Goal: Find specific page/section: Find specific page/section

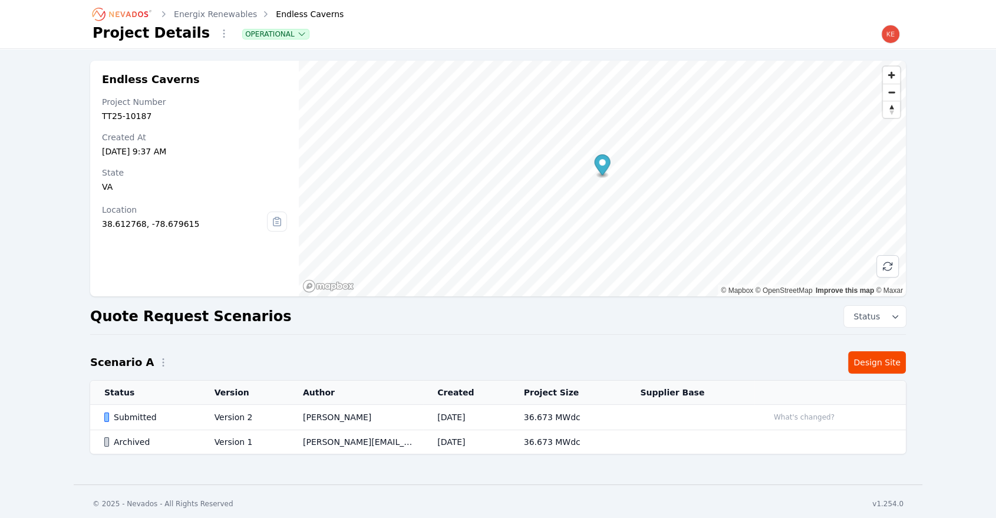
click at [123, 10] on icon "Breadcrumb" at bounding box center [122, 14] width 65 height 19
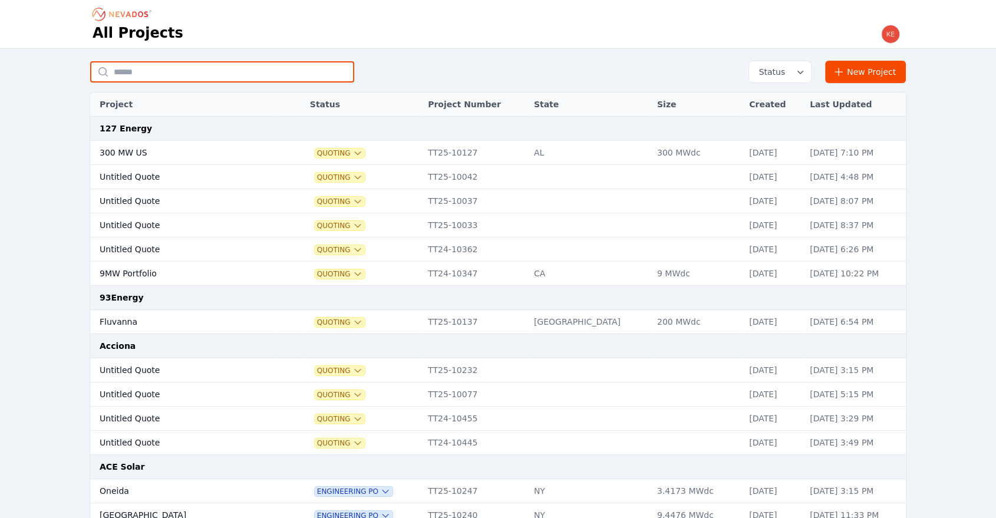
click at [154, 70] on input "text" at bounding box center [222, 71] width 264 height 21
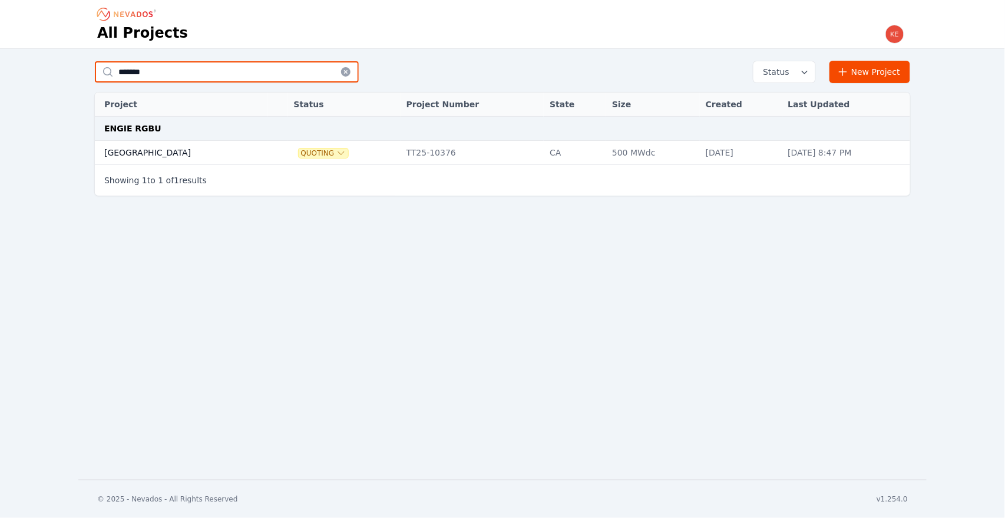
type input "*******"
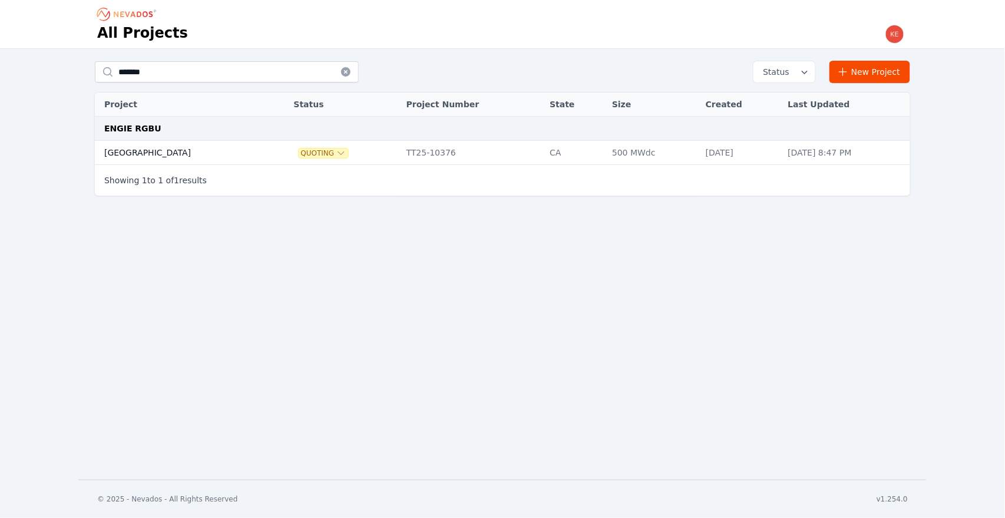
click at [210, 154] on td "[GEOGRAPHIC_DATA]" at bounding box center [181, 153] width 173 height 24
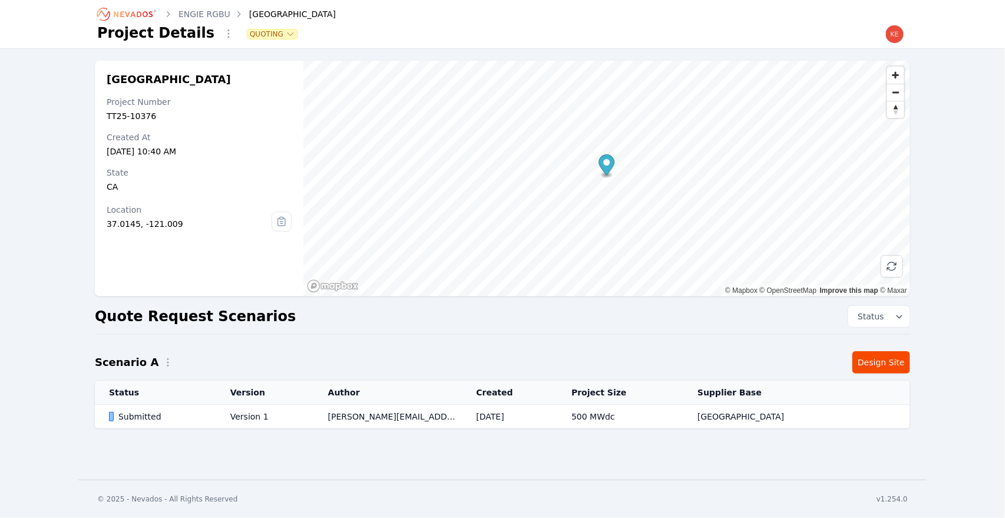
click at [191, 416] on div "Submitted" at bounding box center [159, 417] width 101 height 12
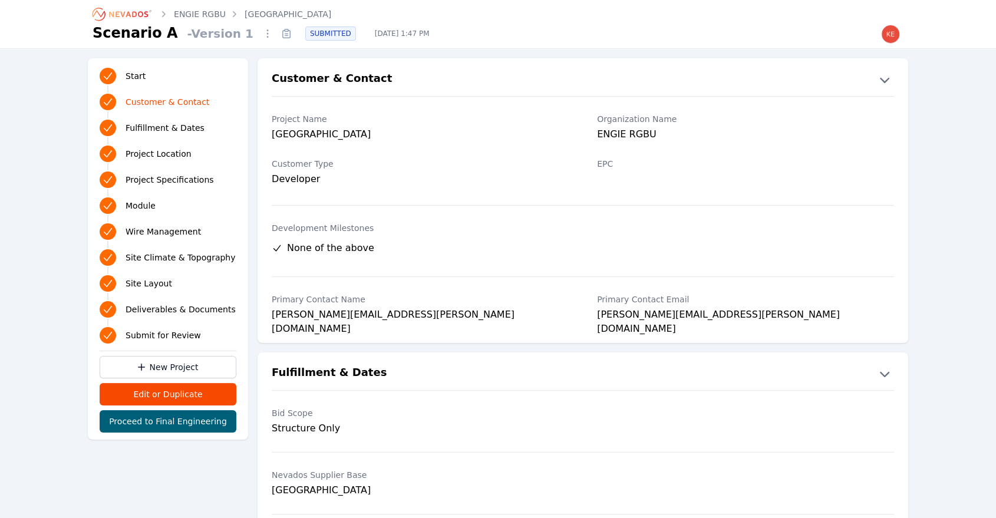
click at [171, 303] on span "Deliverables & Documents" at bounding box center [180, 309] width 110 height 12
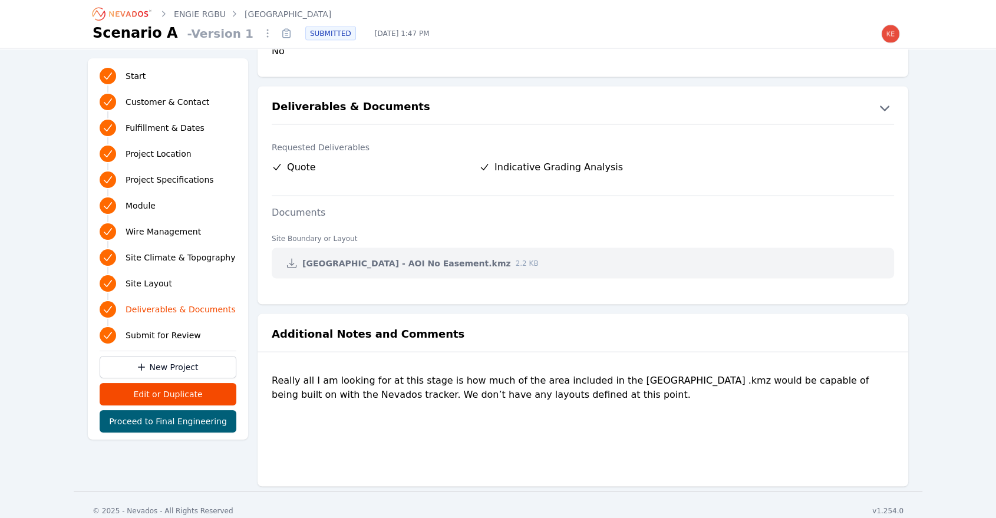
scroll to position [2293, 0]
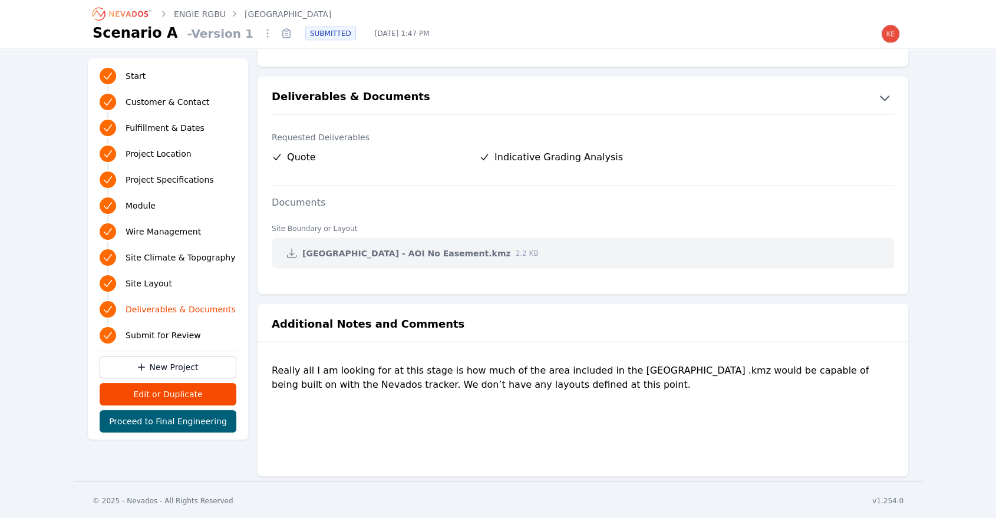
click at [289, 251] on icon at bounding box center [292, 253] width 12 height 12
